Goal: Information Seeking & Learning: Compare options

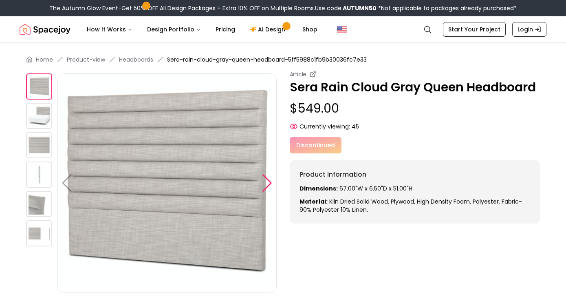
click at [270, 185] on div at bounding box center [267, 183] width 11 height 18
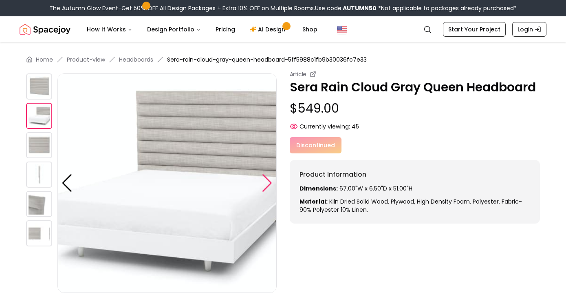
click at [266, 183] on div at bounding box center [267, 183] width 11 height 18
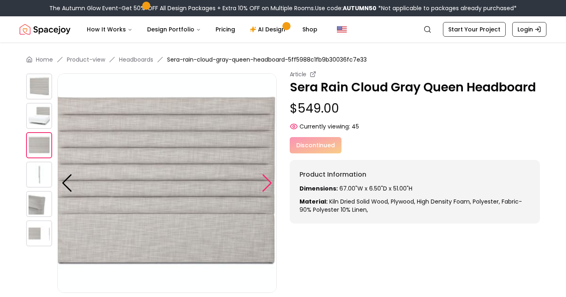
click at [266, 183] on div at bounding box center [267, 183] width 11 height 18
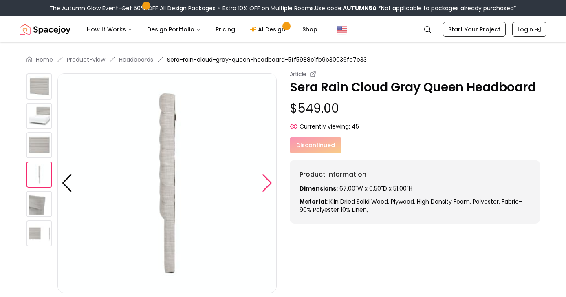
click at [266, 183] on div at bounding box center [267, 183] width 11 height 18
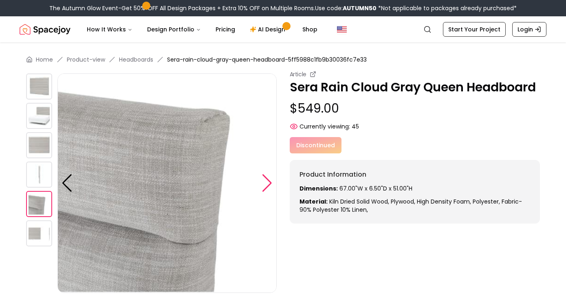
click at [270, 183] on div at bounding box center [267, 183] width 11 height 18
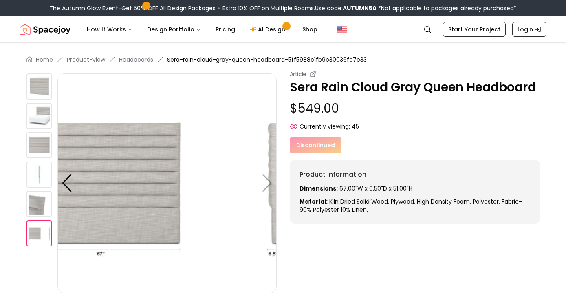
click at [169, 174] on img at bounding box center [166, 182] width 219 height 219
click at [212, 201] on img at bounding box center [166, 182] width 219 height 219
click at [102, 174] on img at bounding box center [166, 182] width 219 height 219
click at [43, 73] on img at bounding box center [39, 86] width 26 height 26
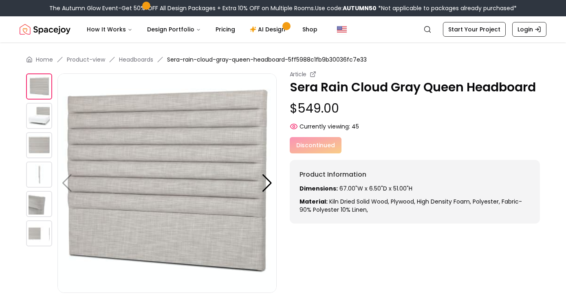
click at [154, 158] on img at bounding box center [166, 182] width 219 height 219
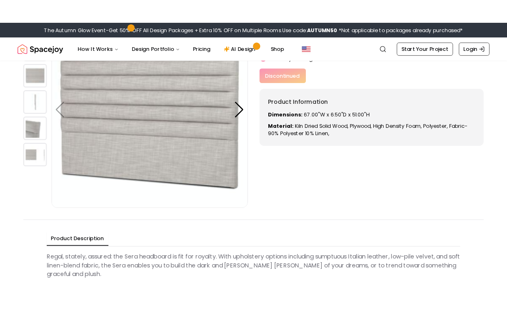
scroll to position [89, 0]
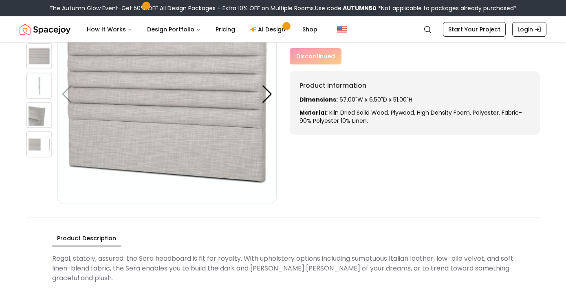
click at [168, 121] on img at bounding box center [166, 94] width 219 height 219
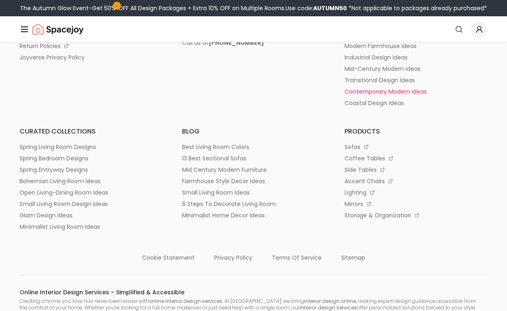
scroll to position [1319, 0]
